Goal: Information Seeking & Learning: Learn about a topic

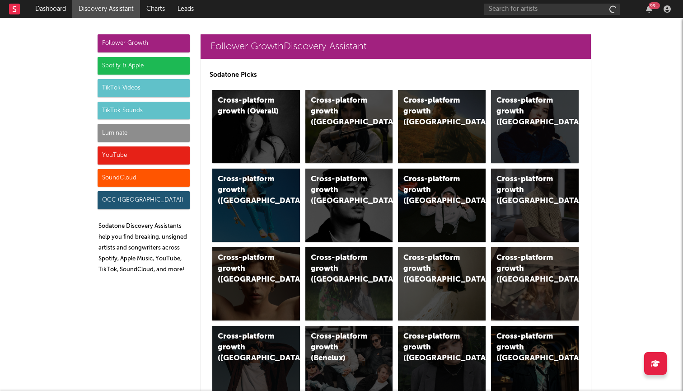
click at [110, 69] on div "Spotify & Apple" at bounding box center [144, 66] width 92 height 18
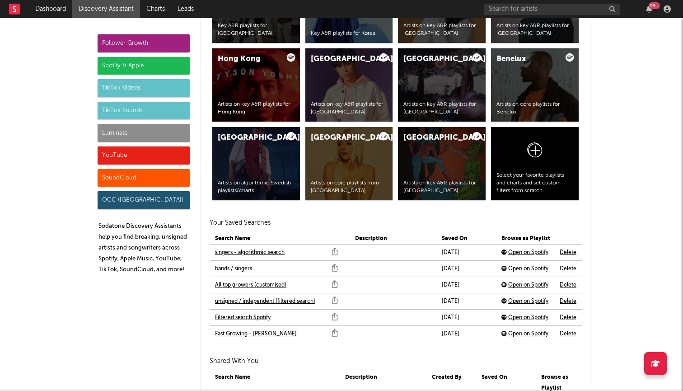
scroll to position [1854, 0]
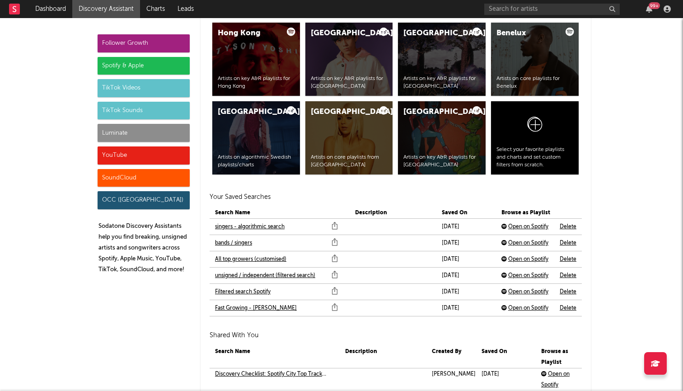
click at [245, 288] on link "Filtered search Spotify" at bounding box center [243, 292] width 56 height 11
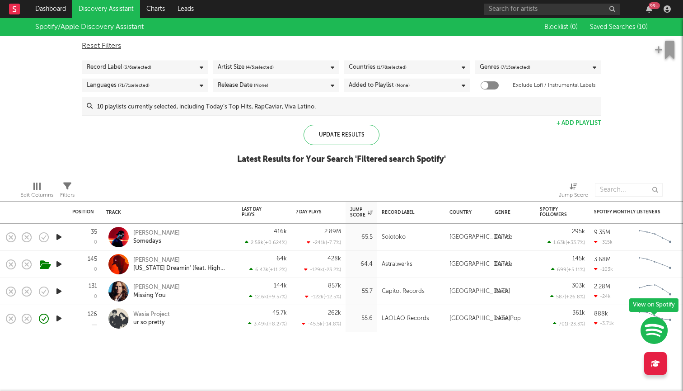
click at [123, 9] on link "Discovery Assistant" at bounding box center [106, 9] width 68 height 18
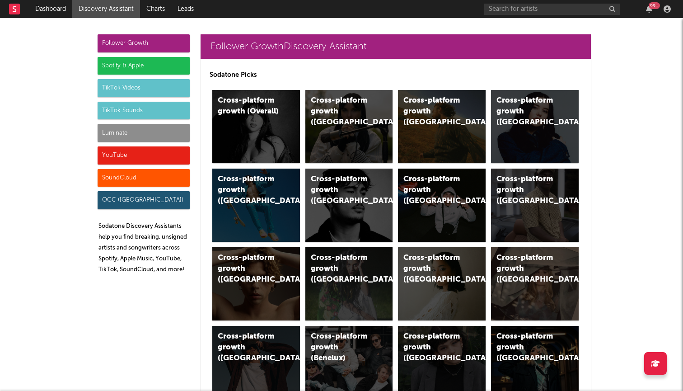
click at [159, 68] on div "Spotify & Apple" at bounding box center [144, 66] width 92 height 18
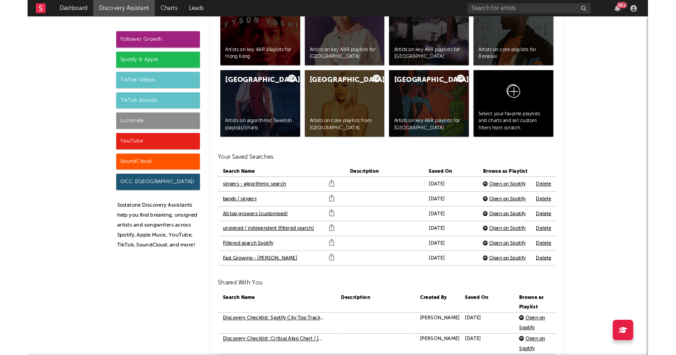
scroll to position [1881, 0]
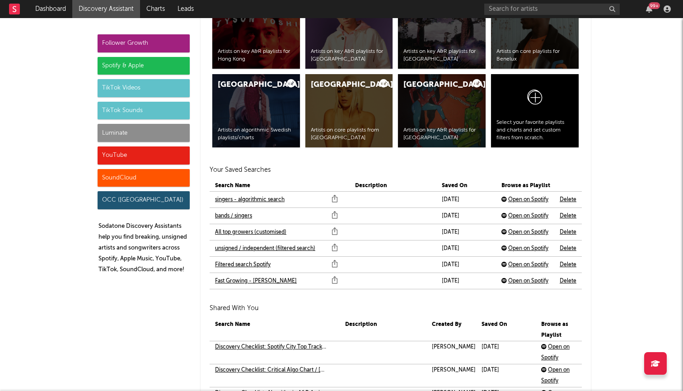
click at [250, 279] on link "Fast Growing - [PERSON_NAME]" at bounding box center [256, 281] width 82 height 11
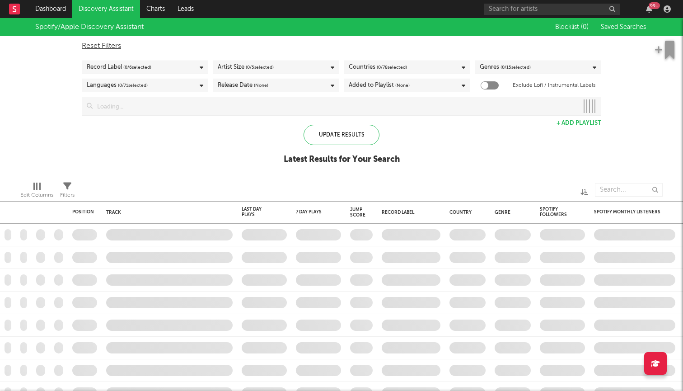
checkbox input "true"
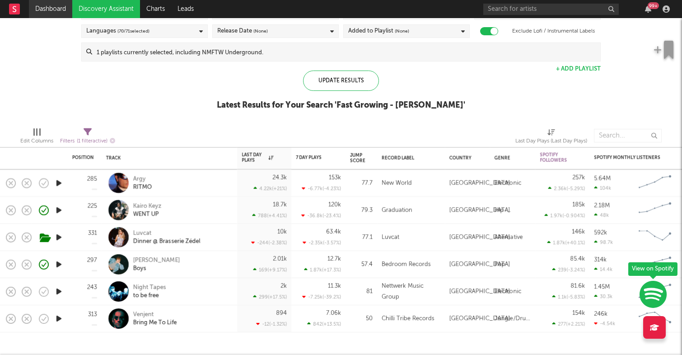
click at [64, 9] on link "Dashboard" at bounding box center [50, 9] width 43 height 18
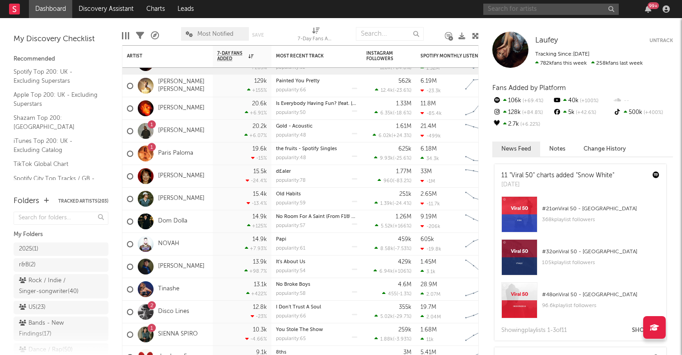
click at [503, 5] on input "text" at bounding box center [552, 9] width 136 height 11
type input "rebecca"
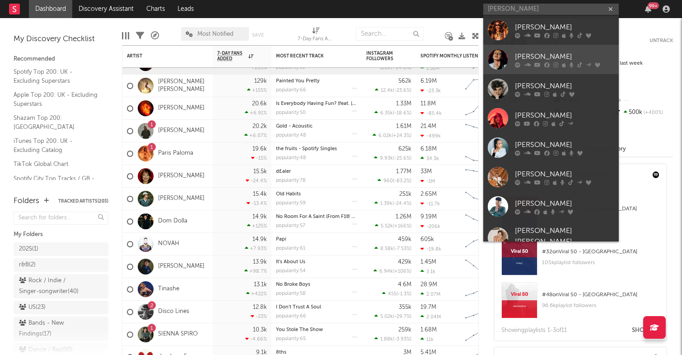
drag, startPoint x: 525, startPoint y: 17, endPoint x: 546, endPoint y: 52, distance: 40.8
click at [546, 52] on div "Rebecca Black" at bounding box center [564, 56] width 99 height 11
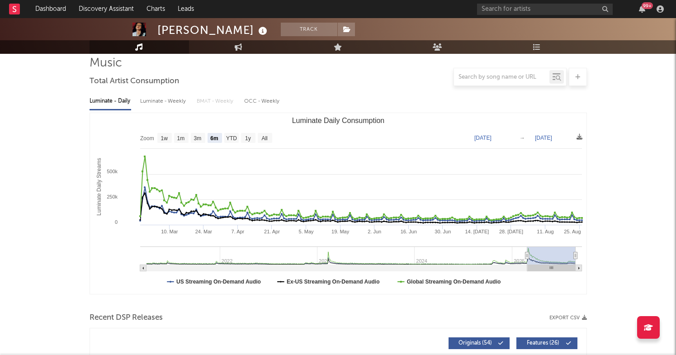
scroll to position [67, 0]
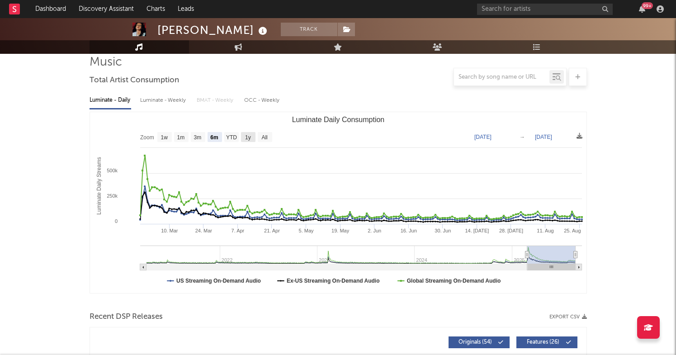
click at [256, 135] on rect "Luminate Daily Consumption" at bounding box center [338, 202] width 496 height 181
click at [262, 136] on text "All" at bounding box center [264, 137] width 6 height 6
select select "All"
type input "2021-03-31"
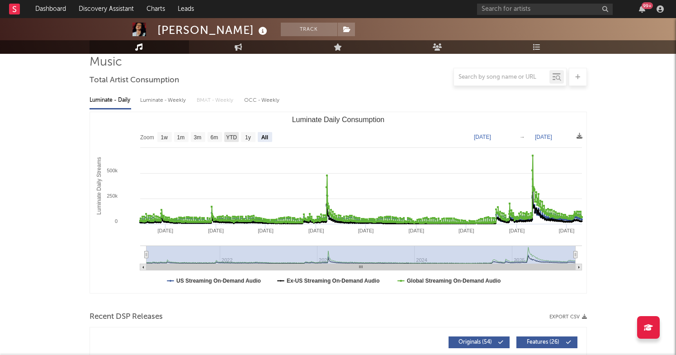
click at [212, 135] on text "6m" at bounding box center [214, 137] width 8 height 6
select select "6m"
type input "2025-02-26"
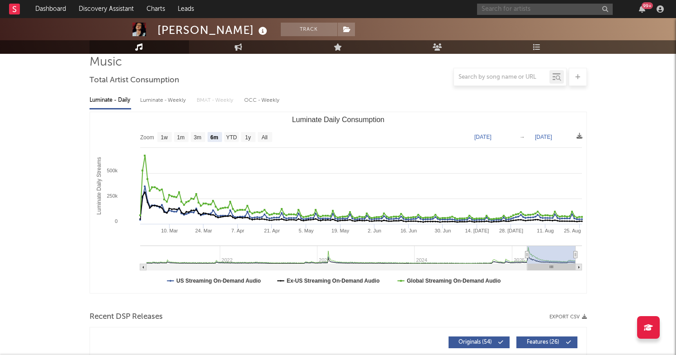
click at [498, 9] on input "text" at bounding box center [545, 9] width 136 height 11
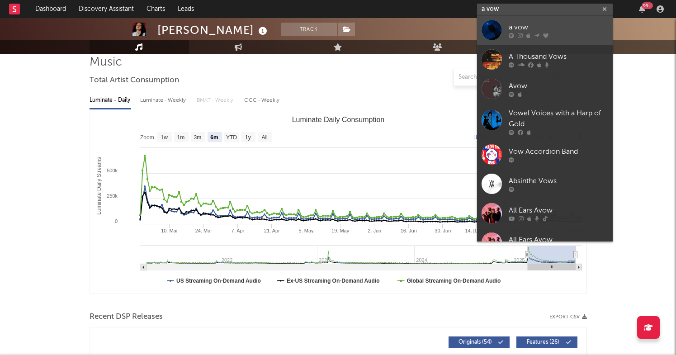
type input "a vow"
click at [541, 26] on div "a vow" at bounding box center [557, 27] width 99 height 11
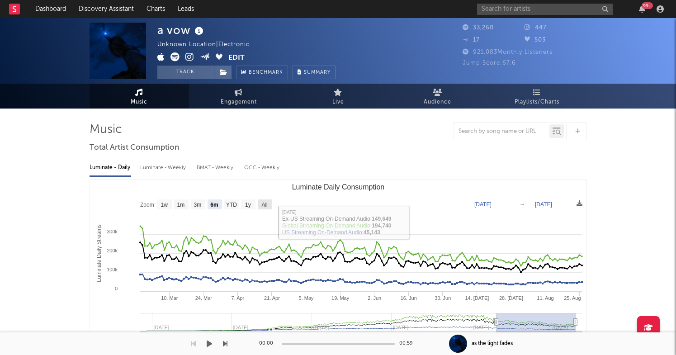
click at [264, 204] on text "All" at bounding box center [264, 205] width 6 height 6
select select "All"
type input "[DATE]"
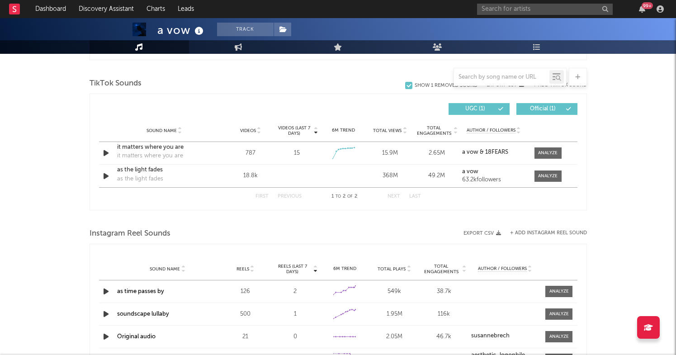
scroll to position [598, 0]
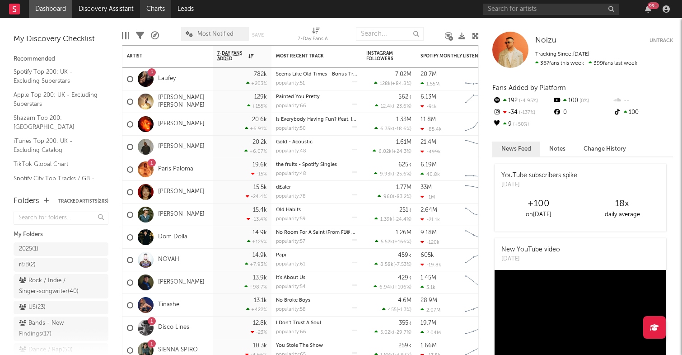
click at [155, 5] on link "Charts" at bounding box center [155, 9] width 31 height 18
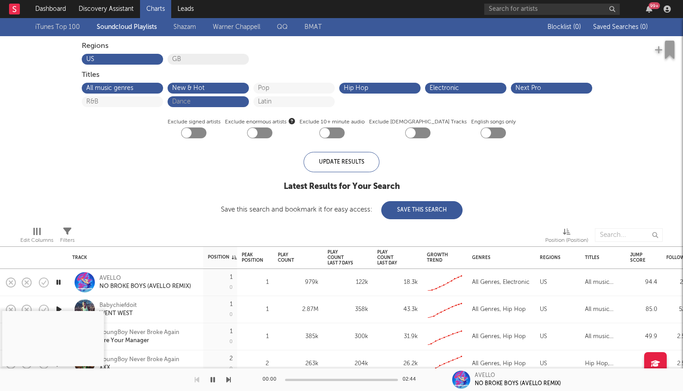
click at [190, 57] on button "GB" at bounding box center [208, 59] width 72 height 6
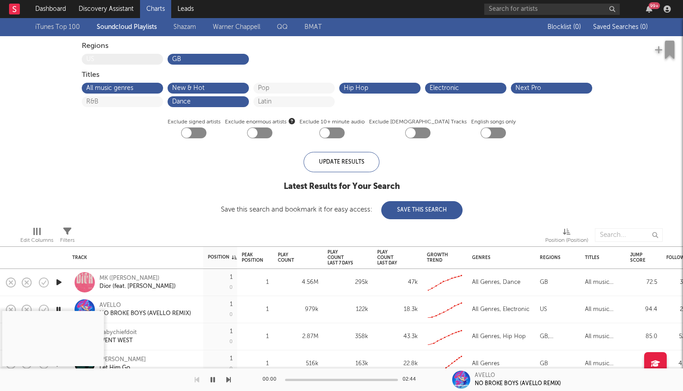
click at [147, 56] on button "US" at bounding box center [122, 59] width 72 height 6
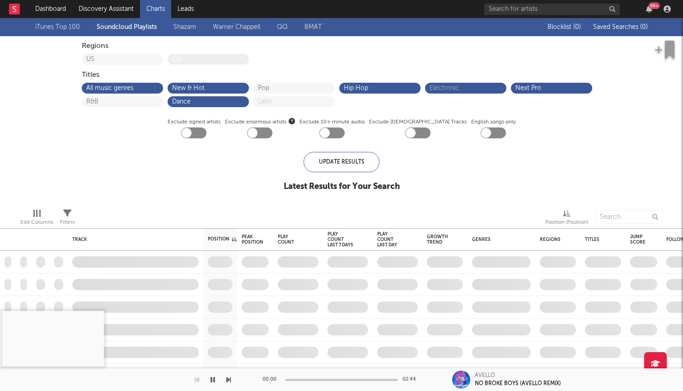
click at [193, 61] on button "GB" at bounding box center [208, 59] width 72 height 6
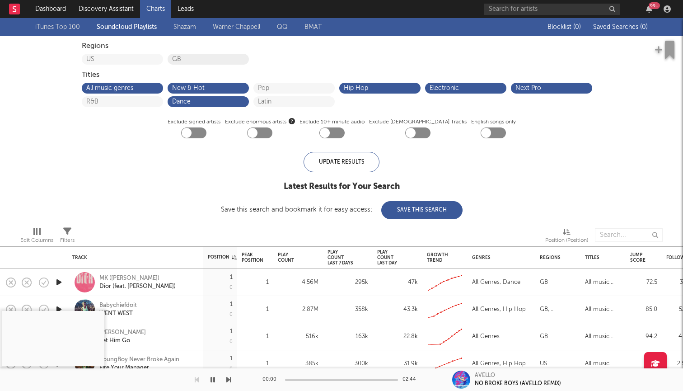
click at [197, 57] on button "GB" at bounding box center [208, 59] width 72 height 6
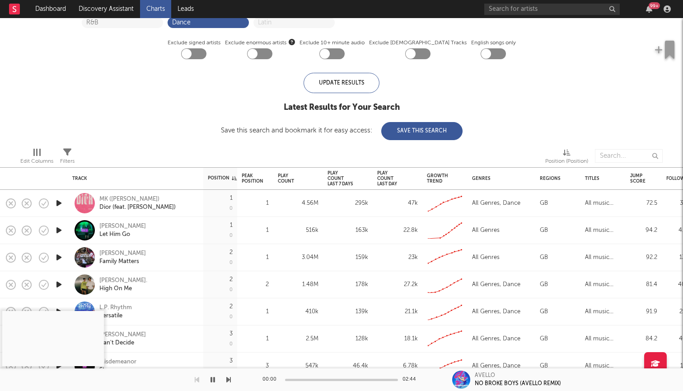
click at [419, 48] on div at bounding box center [417, 53] width 25 height 11
checkbox input "true"
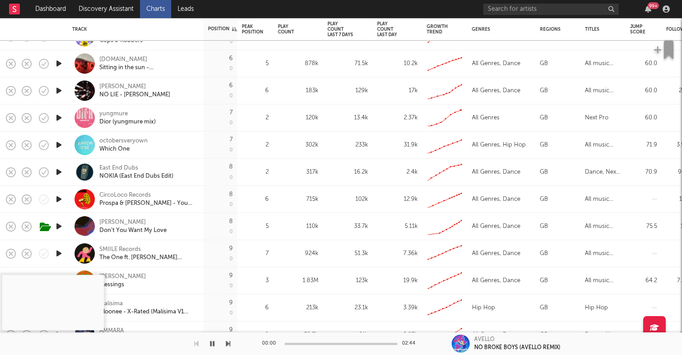
click at [155, 14] on link "Charts" at bounding box center [155, 9] width 31 height 18
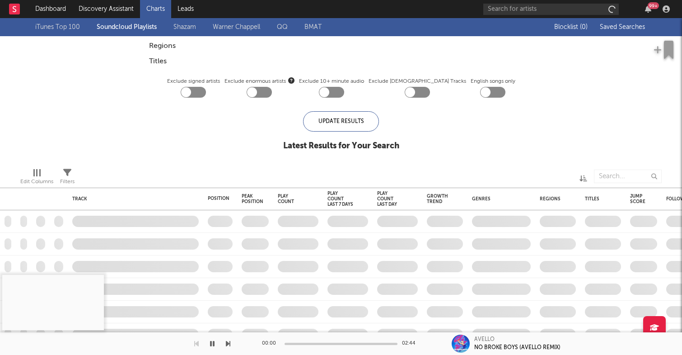
checkbox input "true"
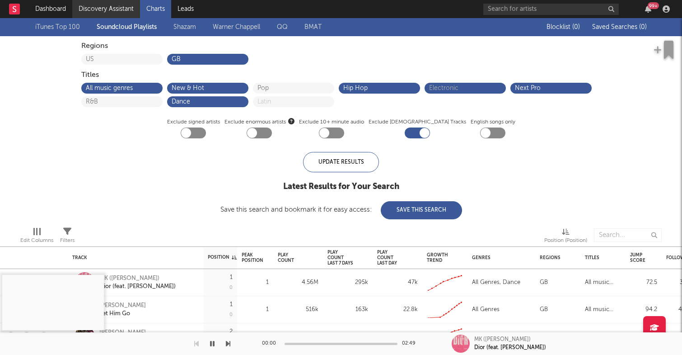
click at [113, 11] on link "Discovery Assistant" at bounding box center [106, 9] width 68 height 18
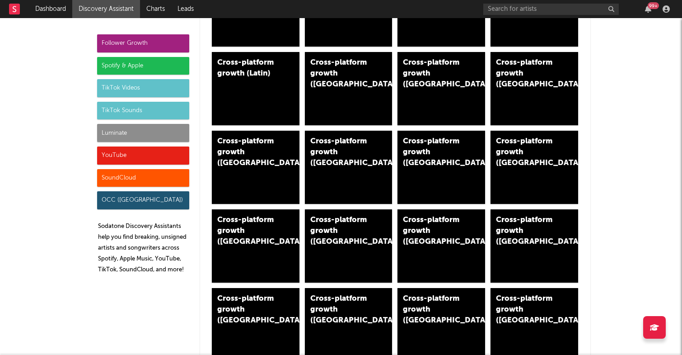
scroll to position [432, 0]
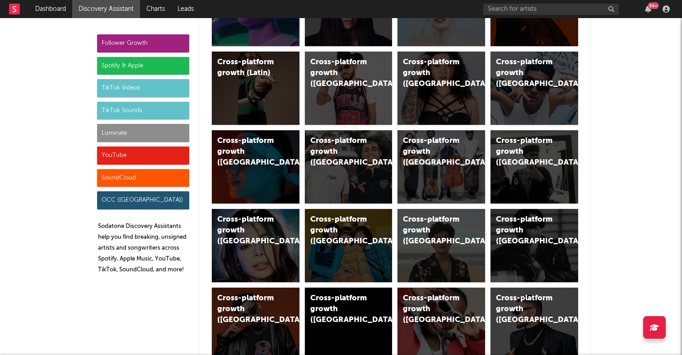
click at [161, 64] on div "Spotify & Apple" at bounding box center [143, 66] width 92 height 18
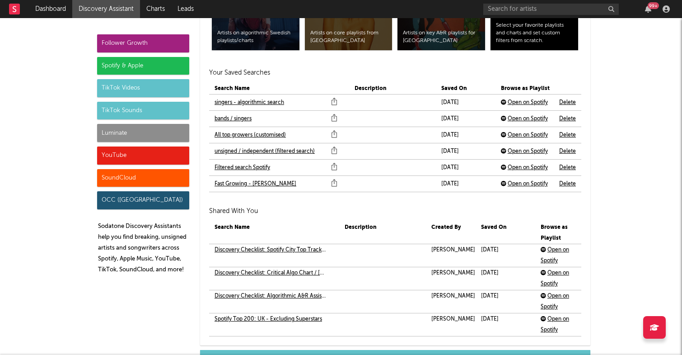
scroll to position [1972, 0]
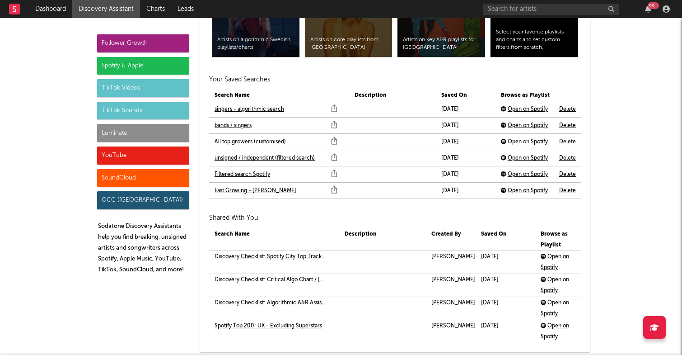
click at [265, 141] on link "All top growers (customised)" at bounding box center [250, 141] width 71 height 11
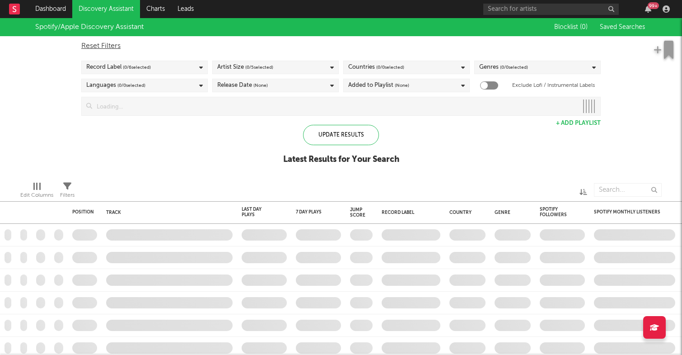
checkbox input "true"
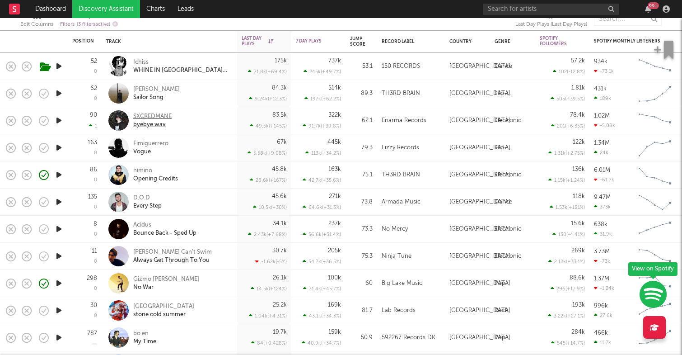
click at [166, 113] on div "SXCREDMANE" at bounding box center [152, 117] width 38 height 8
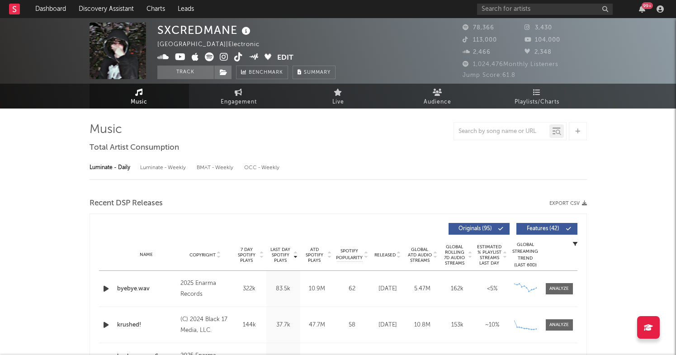
select select "6m"
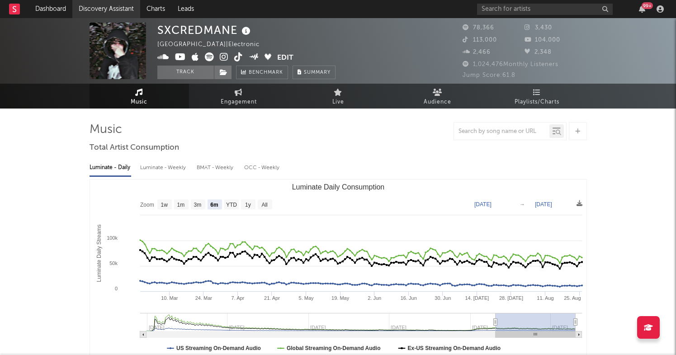
click at [86, 10] on link "Discovery Assistant" at bounding box center [106, 9] width 68 height 18
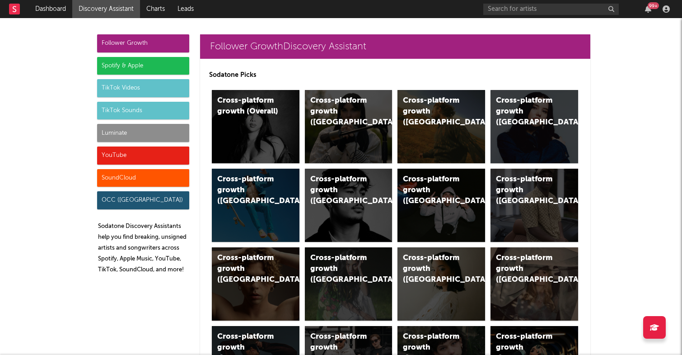
click at [126, 66] on div "Spotify & Apple" at bounding box center [143, 66] width 92 height 18
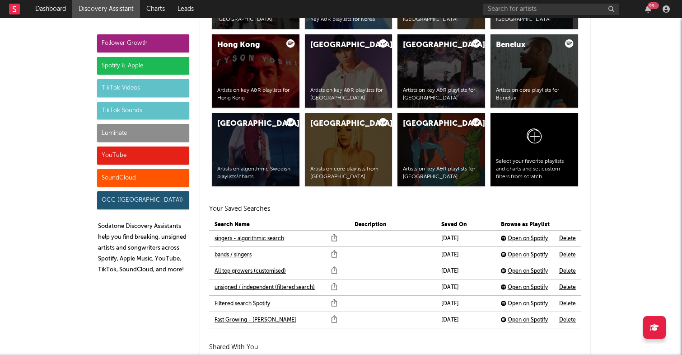
scroll to position [1847, 0]
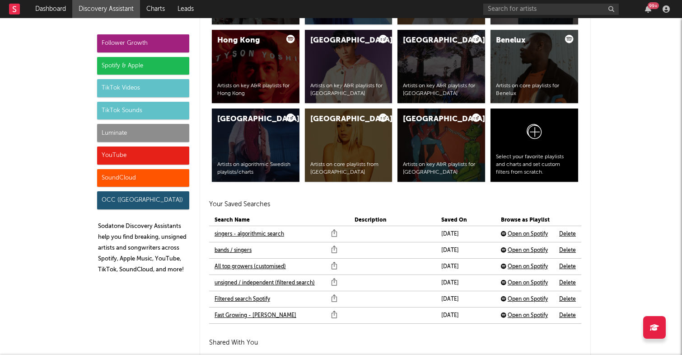
click at [256, 267] on link "All top growers (customised)" at bounding box center [250, 266] width 71 height 11
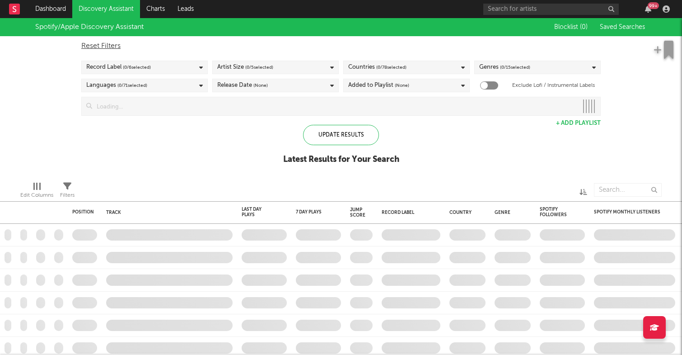
checkbox input "true"
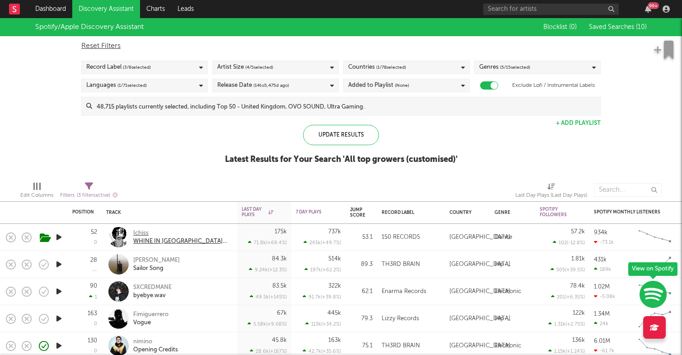
click at [141, 230] on div "Ichiss" at bounding box center [181, 233] width 97 height 8
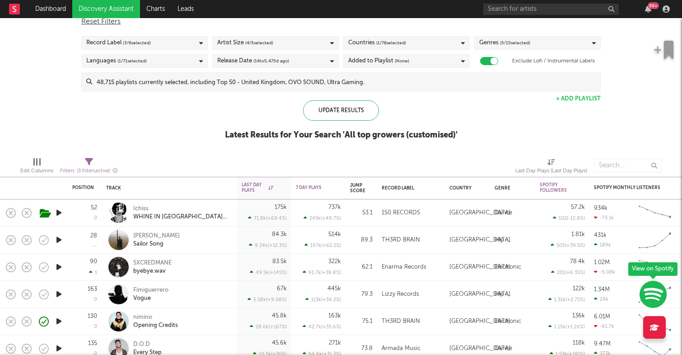
click at [127, 9] on link "Discovery Assistant" at bounding box center [106, 9] width 68 height 18
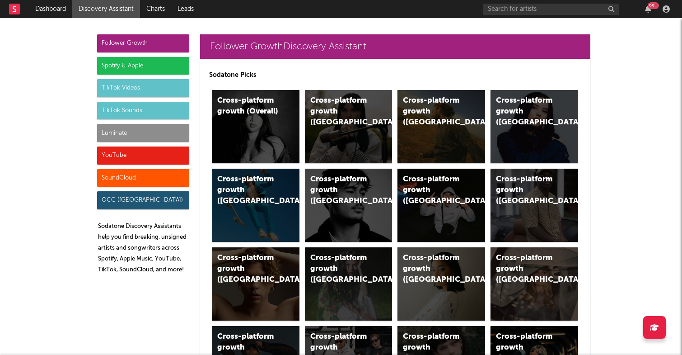
click at [145, 63] on div "Spotify & Apple" at bounding box center [143, 66] width 92 height 18
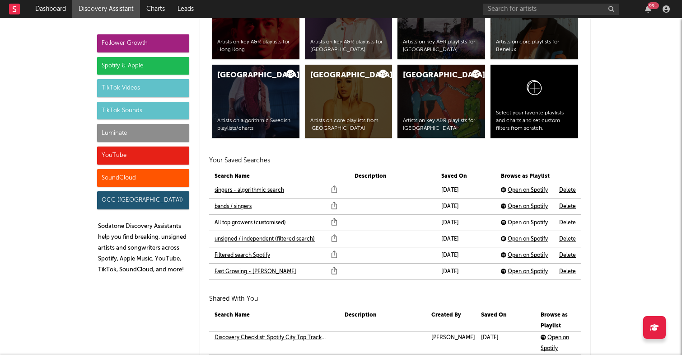
scroll to position [1893, 0]
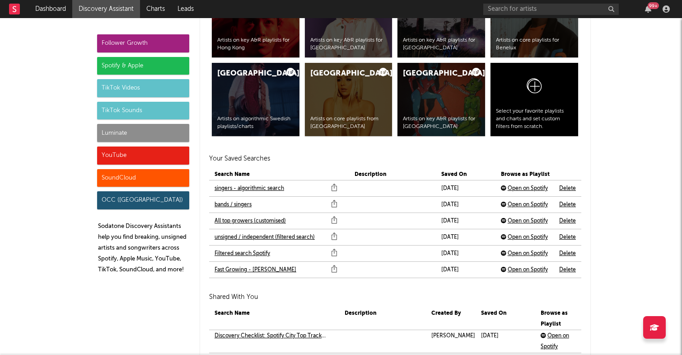
click at [246, 253] on link "Filtered search Spotify" at bounding box center [243, 253] width 56 height 11
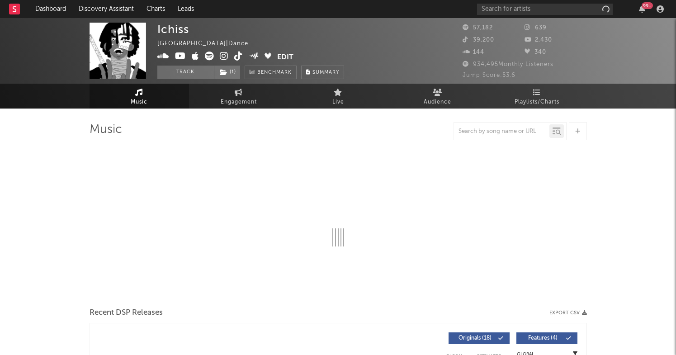
select select "6m"
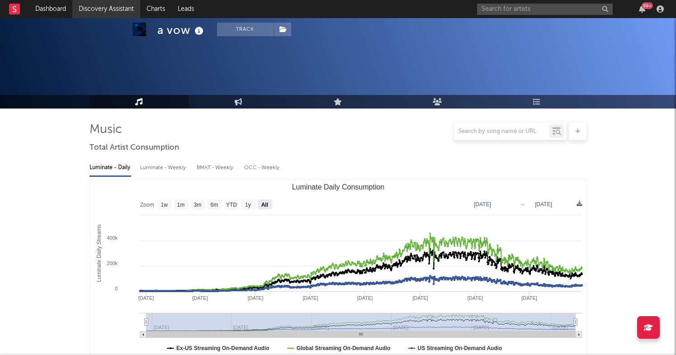
click at [116, 14] on link "Discovery Assistant" at bounding box center [106, 9] width 68 height 18
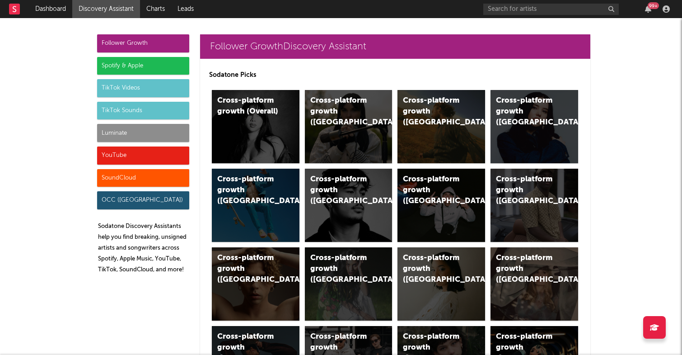
click at [156, 66] on div "Spotify & Apple" at bounding box center [143, 66] width 92 height 18
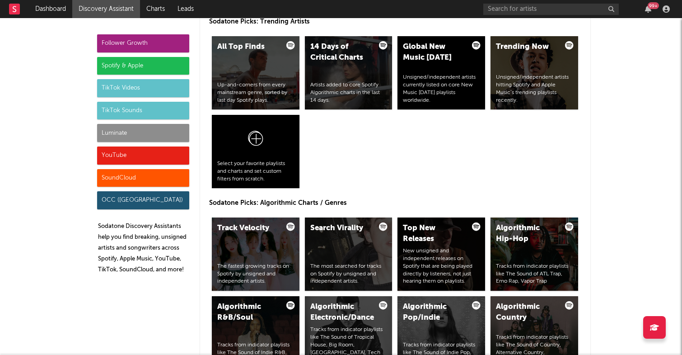
scroll to position [960, 0]
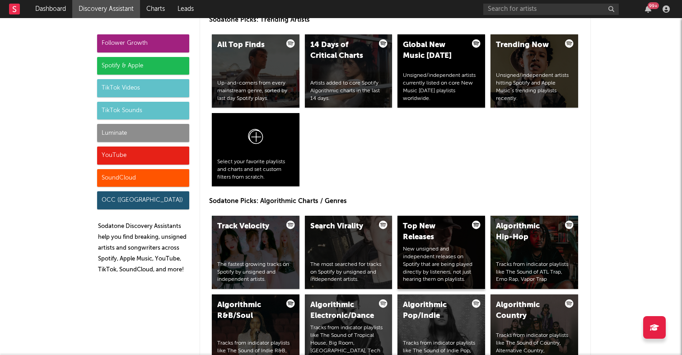
click at [428, 231] on div "Top New Releases" at bounding box center [433, 232] width 61 height 22
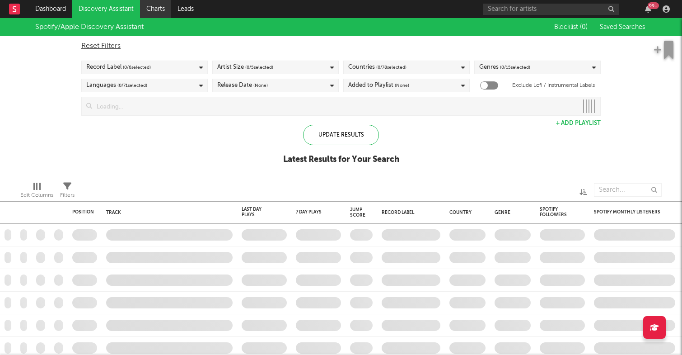
checkbox input "true"
